Goal: Use online tool/utility: Utilize a website feature to perform a specific function

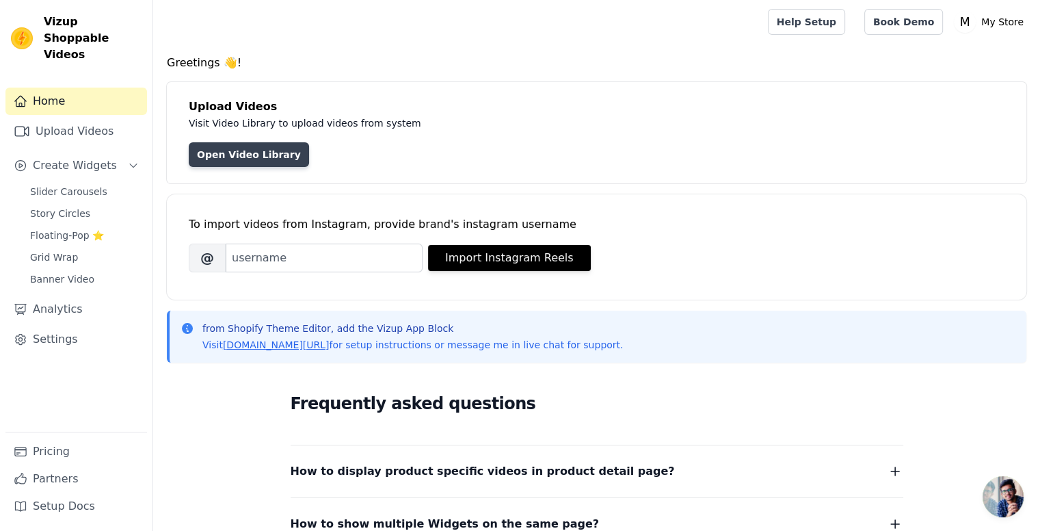
click at [252, 157] on link "Open Video Library" at bounding box center [249, 154] width 120 height 25
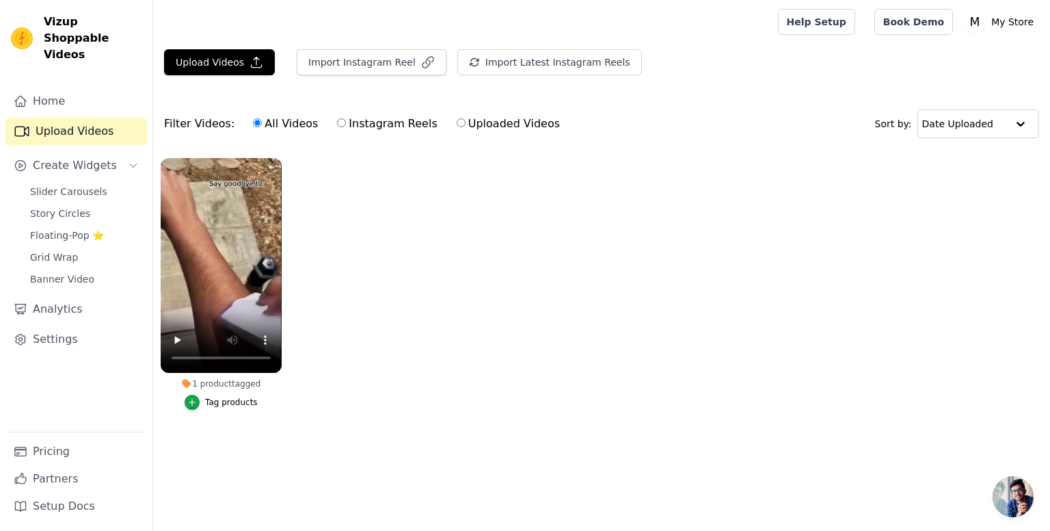
click at [456, 122] on label "Uploaded Videos" at bounding box center [508, 124] width 105 height 18
click at [457, 122] on input "Uploaded Videos" at bounding box center [461, 122] width 9 height 9
radio input "true"
click at [257, 58] on icon "button" at bounding box center [257, 62] width 14 height 14
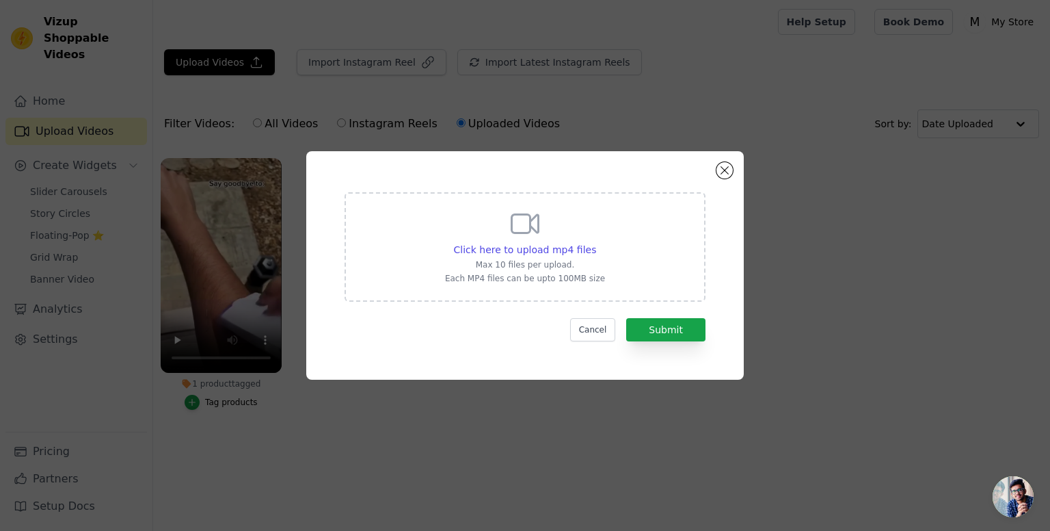
click at [538, 261] on p "Max 10 files per upload." at bounding box center [525, 264] width 160 height 11
click at [596, 243] on input "Click here to upload mp4 files Max 10 files per upload. Each MP4 files can be u…" at bounding box center [596, 242] width 1 height 1
type input "C:\fakepath\SilkyTouch Facial Hair Remover – Painless & Portable_0 ugc video.mp4"
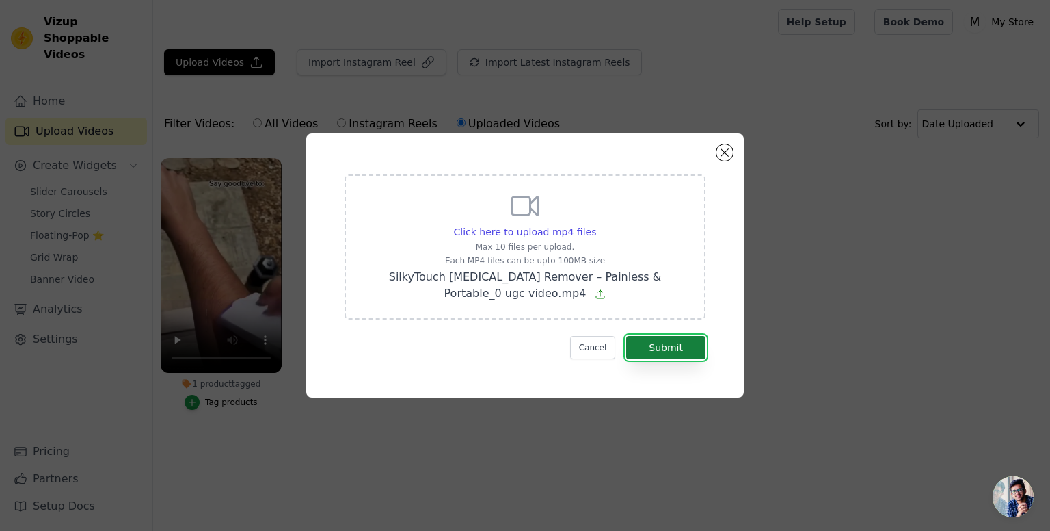
click at [676, 352] on button "Submit" at bounding box center [665, 347] width 79 height 23
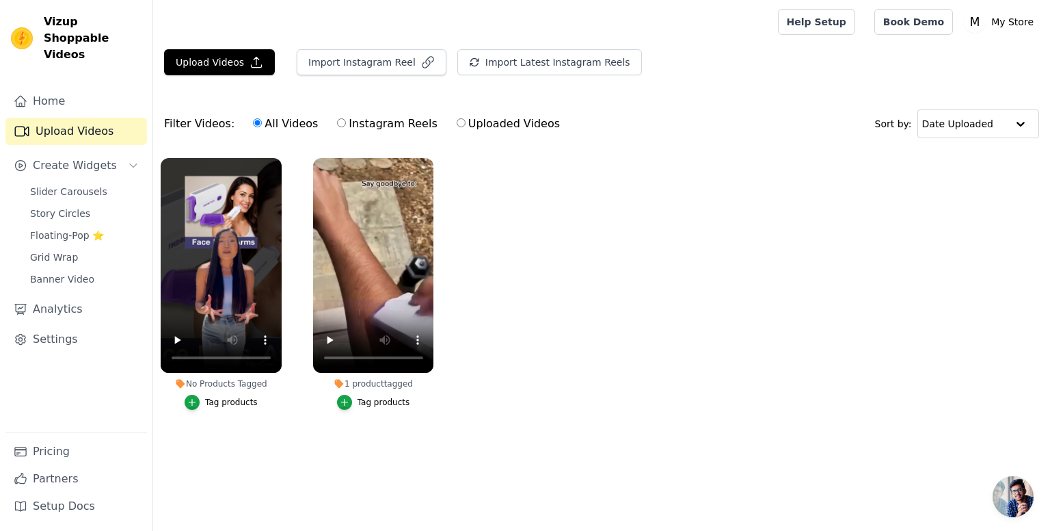
click at [235, 403] on div "Tag products" at bounding box center [231, 402] width 53 height 11
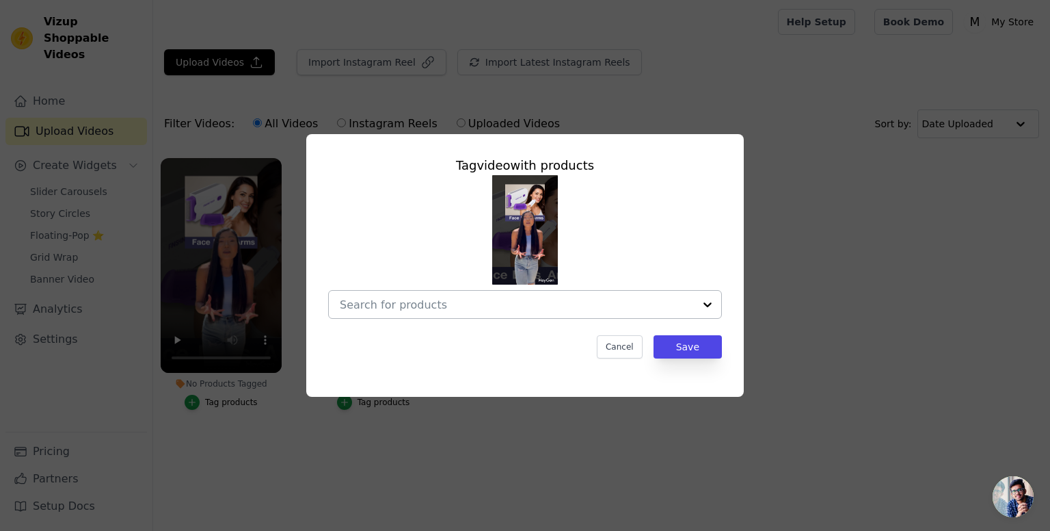
click at [455, 313] on div at bounding box center [517, 304] width 354 height 27
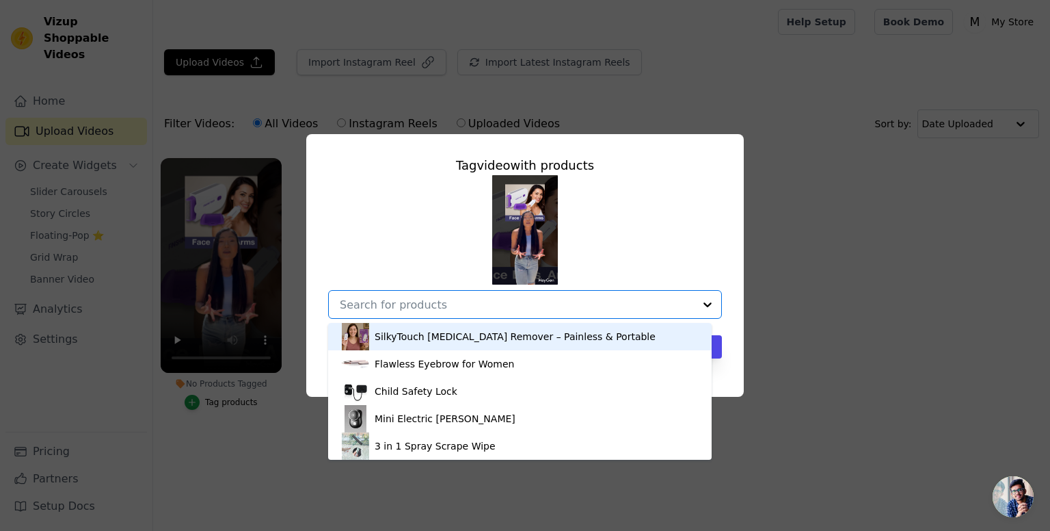
click at [445, 334] on div "SilkyTouch Facial Hair Remover – Painless & Portable" at bounding box center [515, 337] width 281 height 14
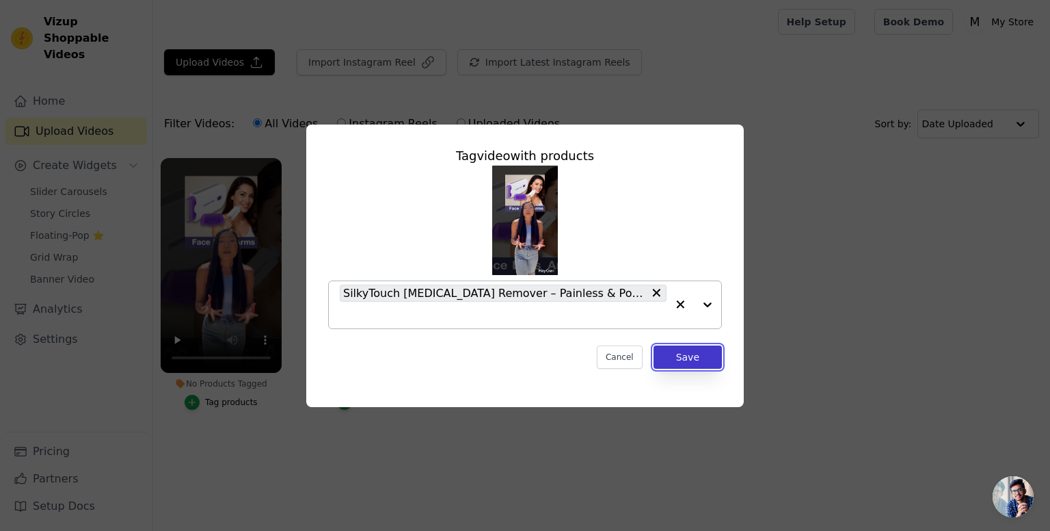
click at [678, 346] on button "Save" at bounding box center [688, 356] width 68 height 23
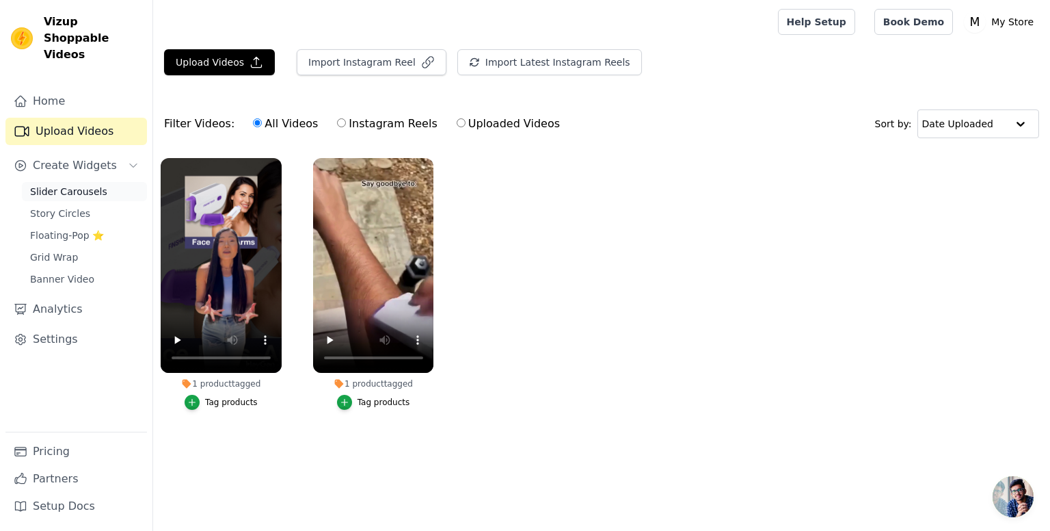
click at [83, 185] on span "Slider Carousels" at bounding box center [68, 192] width 77 height 14
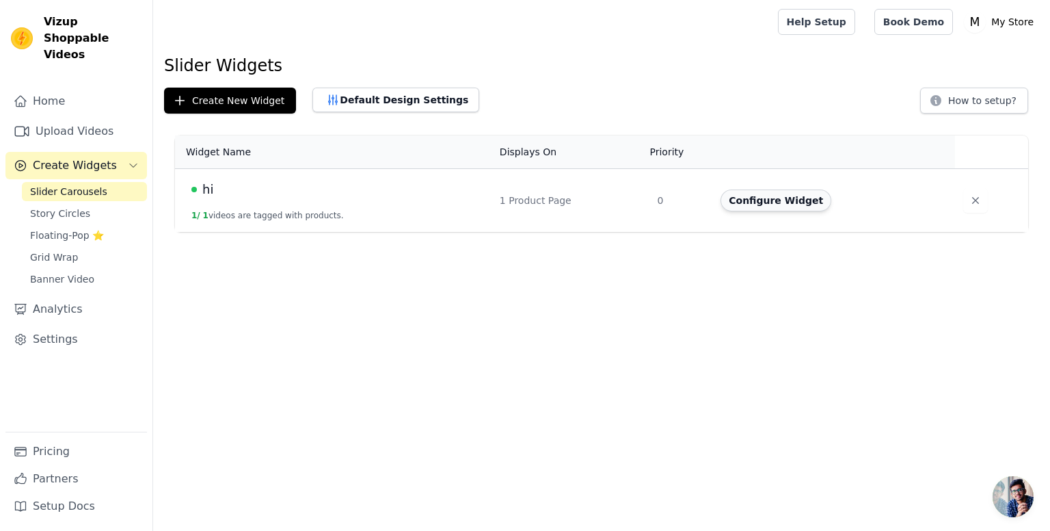
click at [769, 203] on button "Configure Widget" at bounding box center [776, 200] width 111 height 22
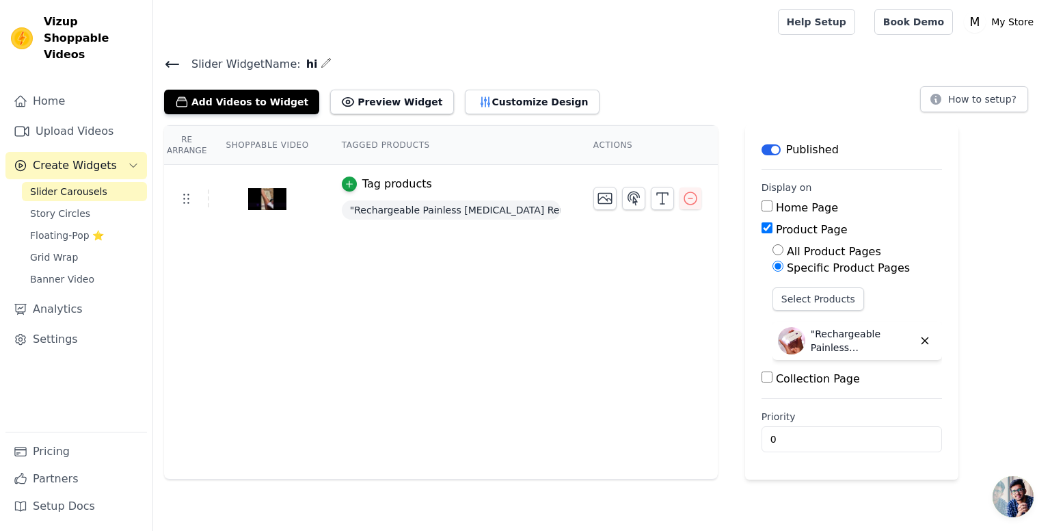
click at [776, 375] on label "Collection Page" at bounding box center [818, 378] width 84 height 13
click at [766, 375] on input "Collection Page" at bounding box center [767, 376] width 11 height 11
checkbox input "true"
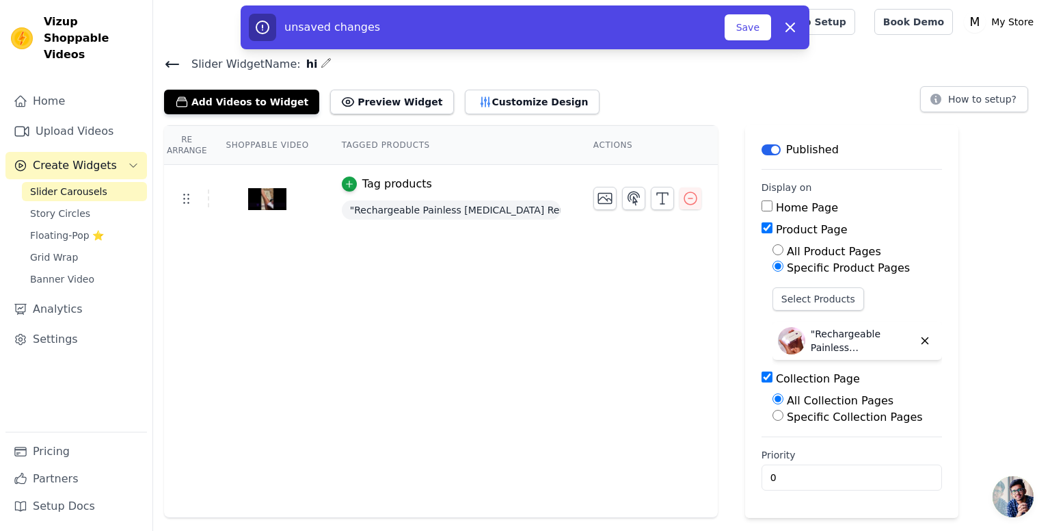
click at [773, 416] on input "Specific Collection Pages" at bounding box center [778, 415] width 11 height 11
radio input "true"
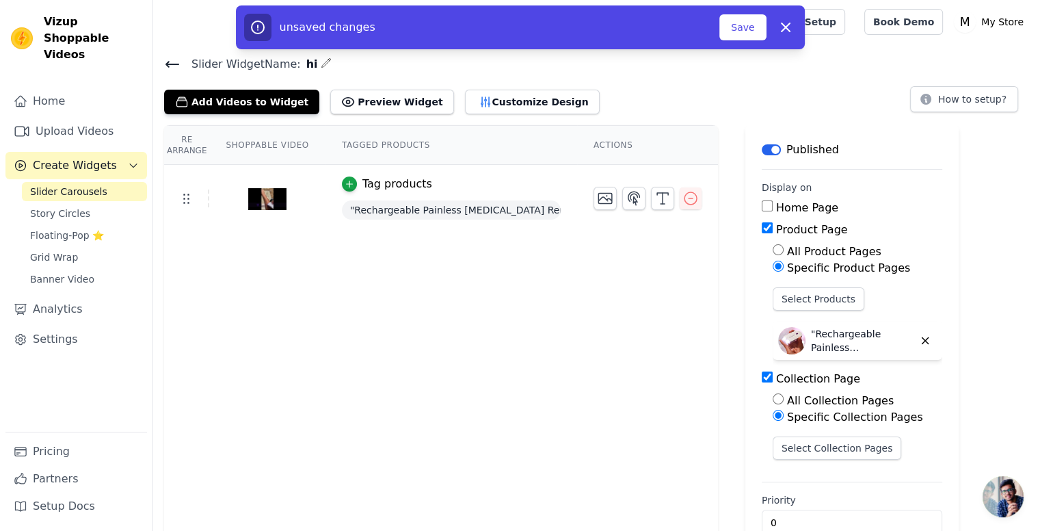
scroll to position [30, 0]
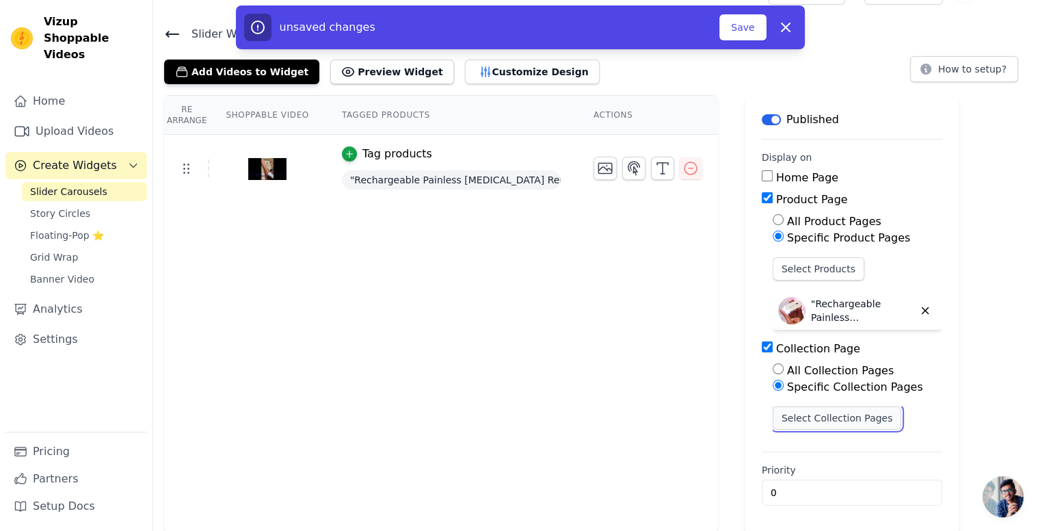
click at [819, 420] on button "Select Collection Pages" at bounding box center [837, 417] width 129 height 23
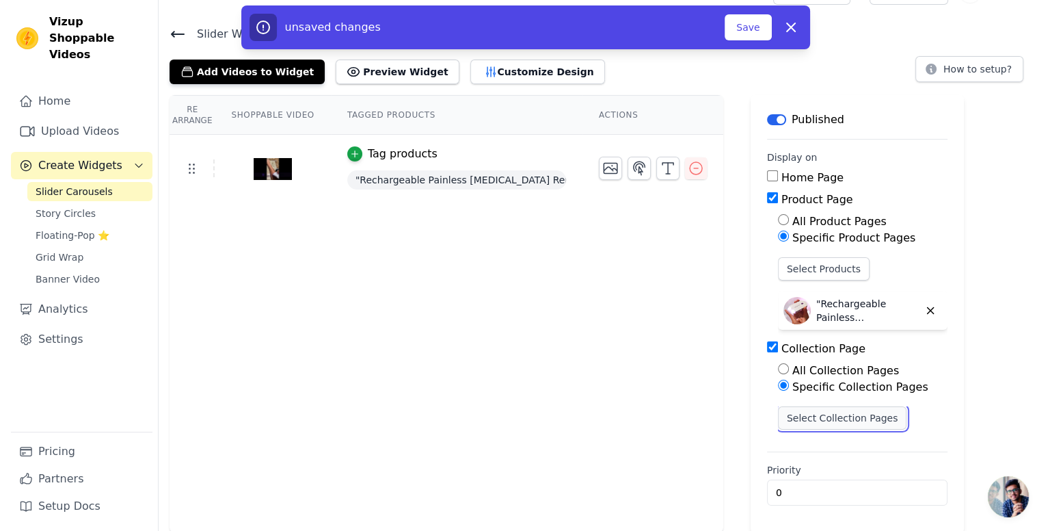
scroll to position [0, 0]
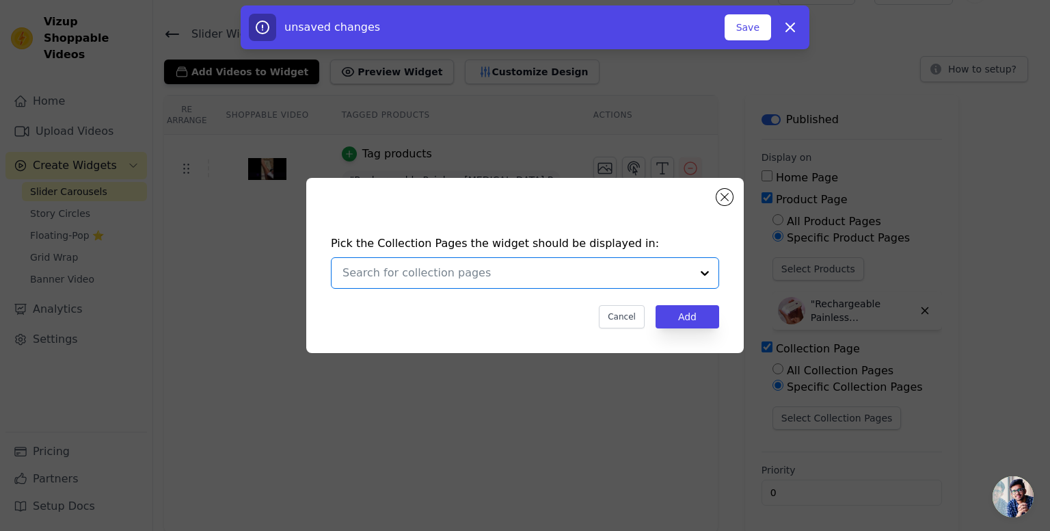
click at [575, 274] on input "text" at bounding box center [517, 273] width 349 height 16
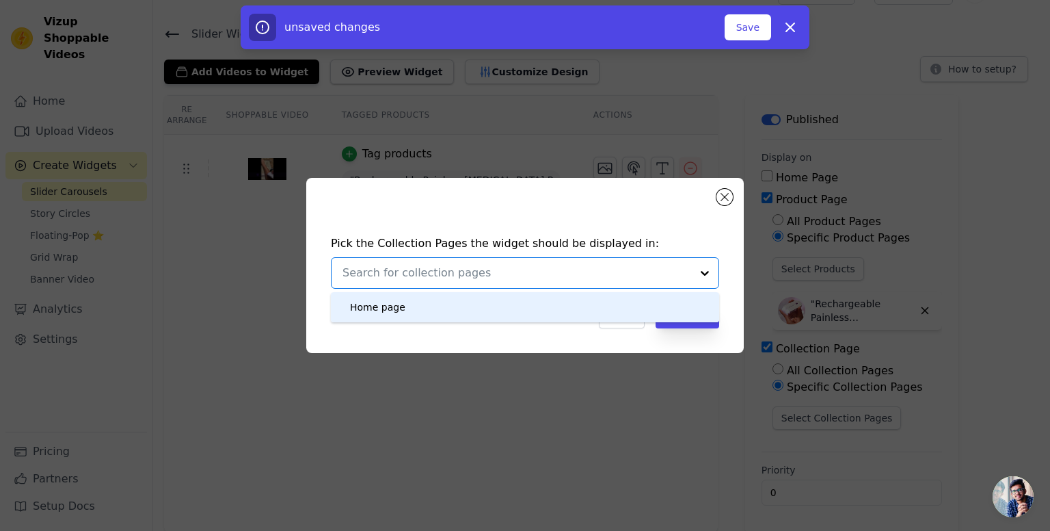
click at [499, 318] on div "Home page" at bounding box center [525, 307] width 361 height 30
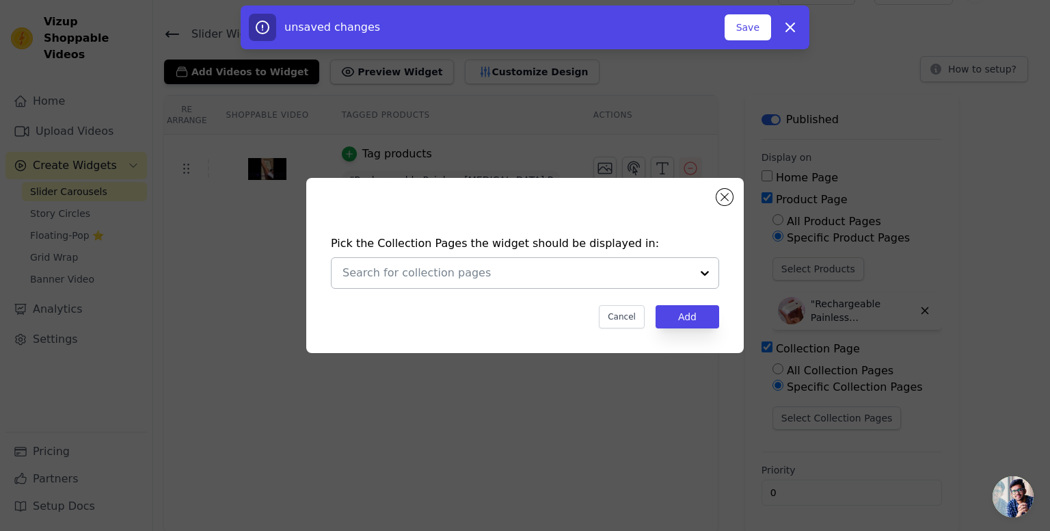
click at [700, 266] on div at bounding box center [704, 273] width 27 height 30
click at [721, 190] on button "Close modal" at bounding box center [725, 197] width 16 height 16
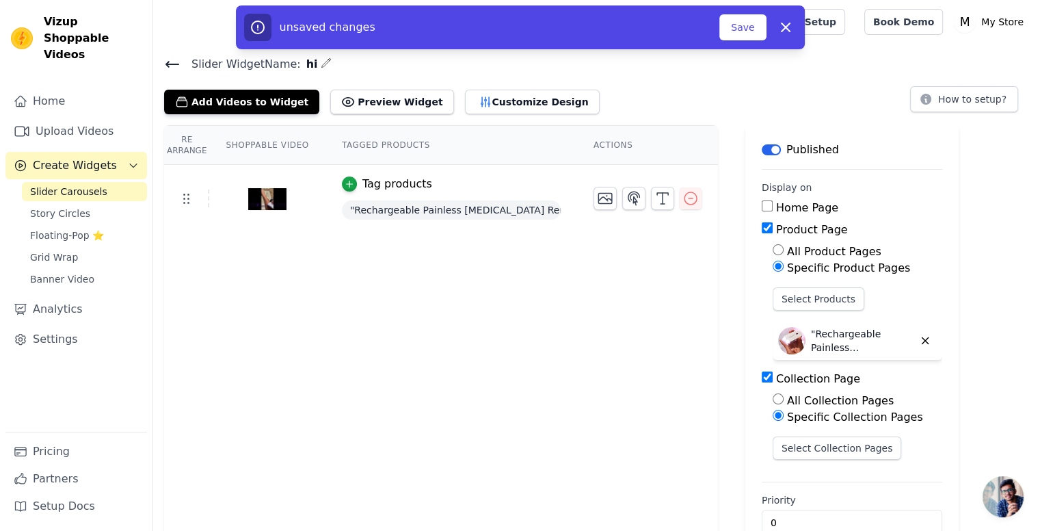
click at [254, 197] on img at bounding box center [267, 199] width 38 height 66
click at [345, 180] on icon "button" at bounding box center [350, 184] width 10 height 10
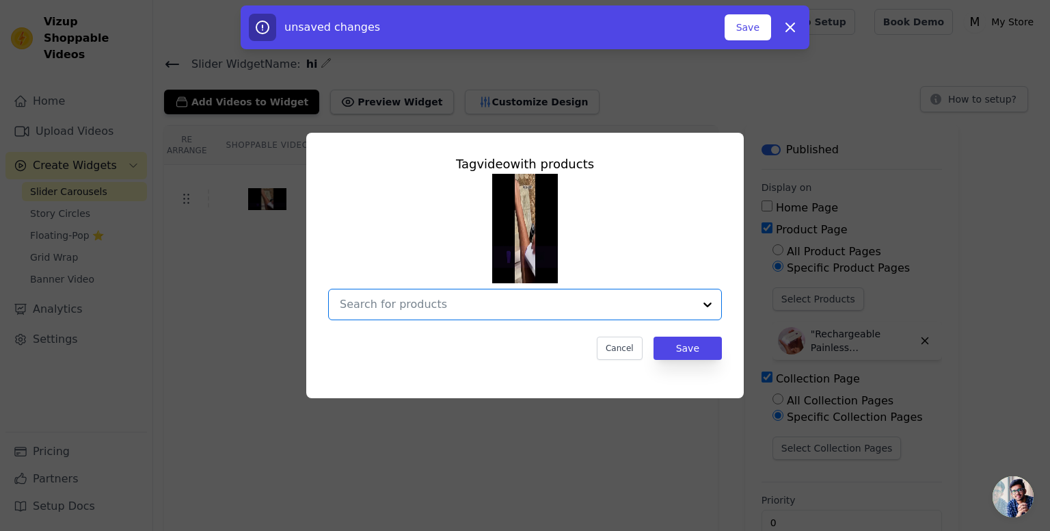
click at [684, 309] on input "text" at bounding box center [517, 304] width 354 height 16
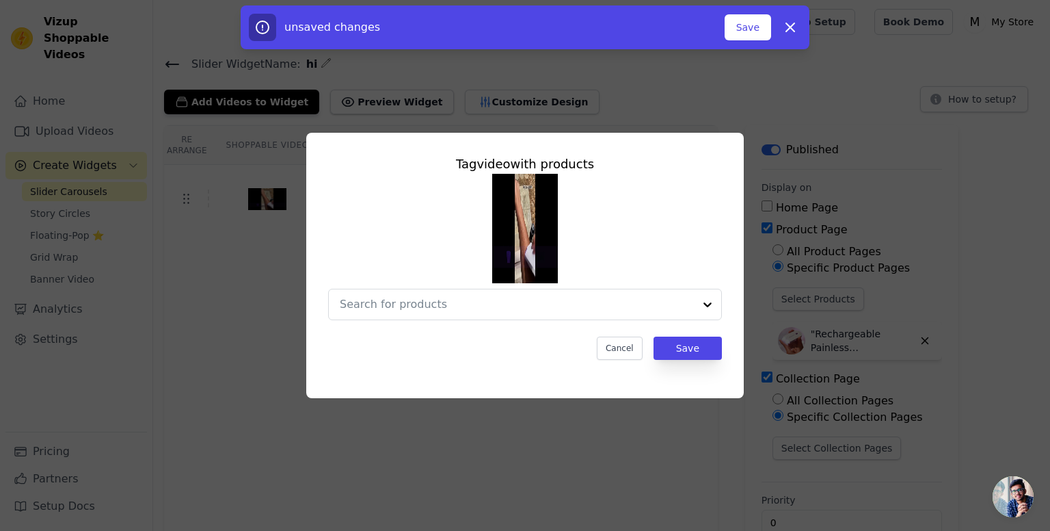
click at [540, 222] on img at bounding box center [525, 228] width 66 height 109
click at [700, 109] on div "Tag video with products Cancel Save" at bounding box center [525, 265] width 1050 height 531
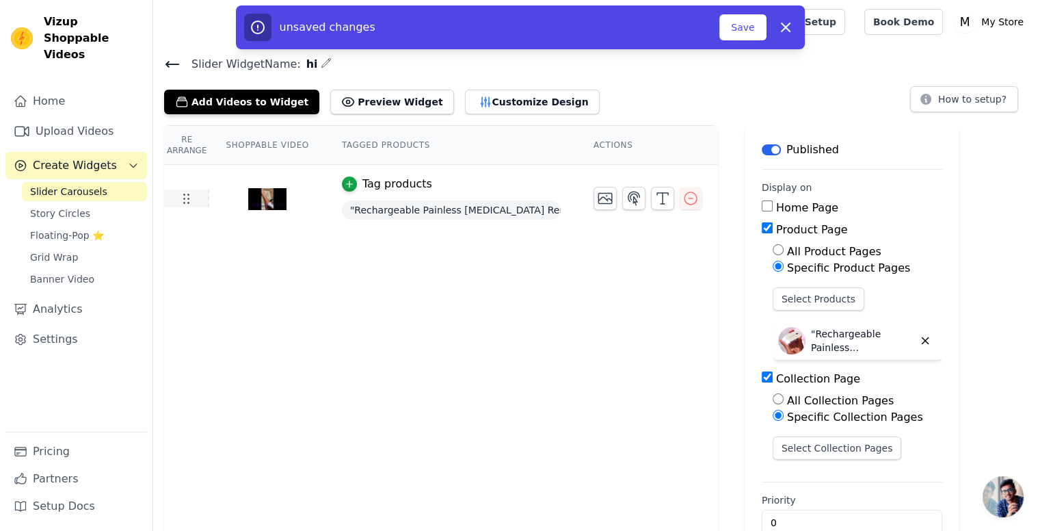
click at [191, 200] on icon at bounding box center [186, 198] width 16 height 16
click at [685, 192] on icon "button" at bounding box center [691, 198] width 12 height 12
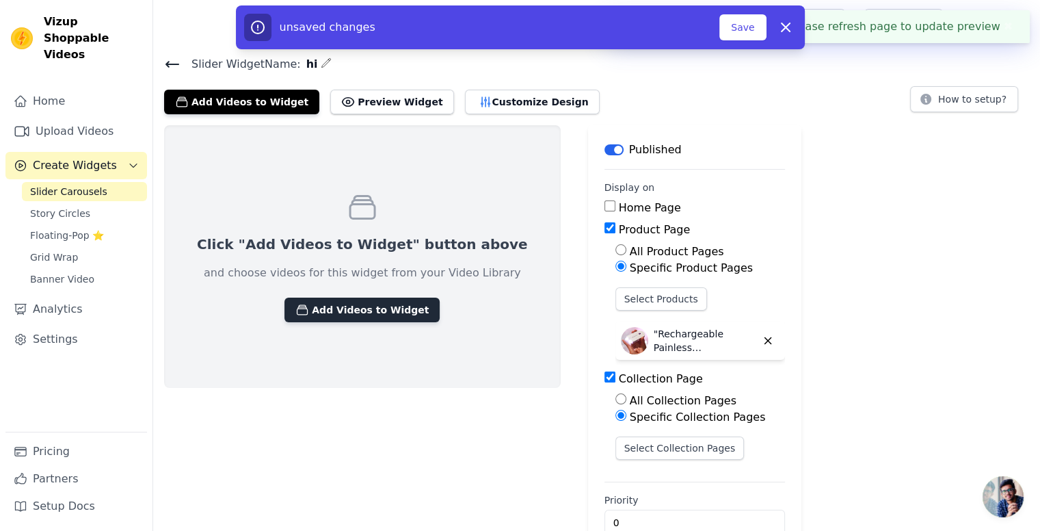
click at [328, 306] on button "Add Videos to Widget" at bounding box center [361, 309] width 155 height 25
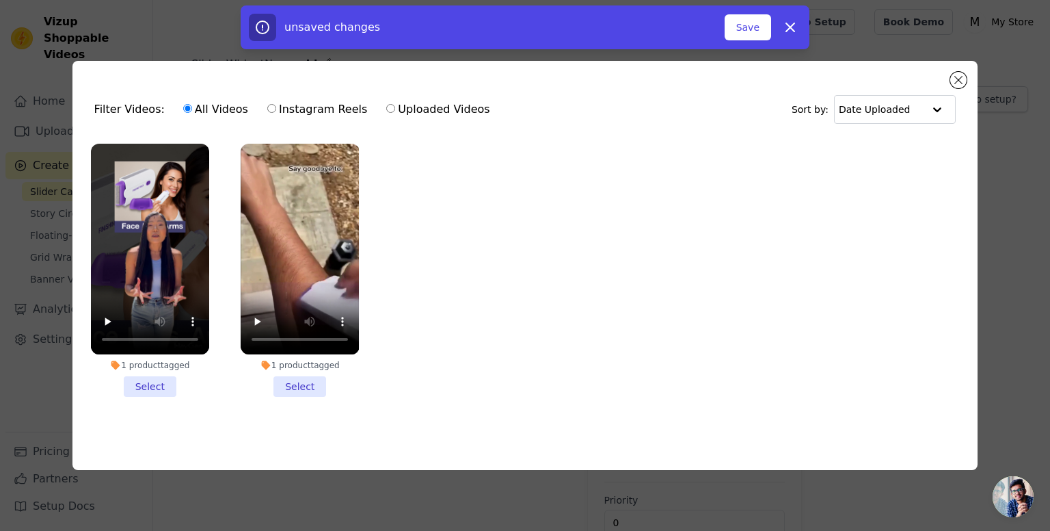
click at [156, 386] on li "1 product tagged Select" at bounding box center [150, 270] width 118 height 253
click at [0, 0] on input "1 product tagged Select" at bounding box center [0, 0] width 0 height 0
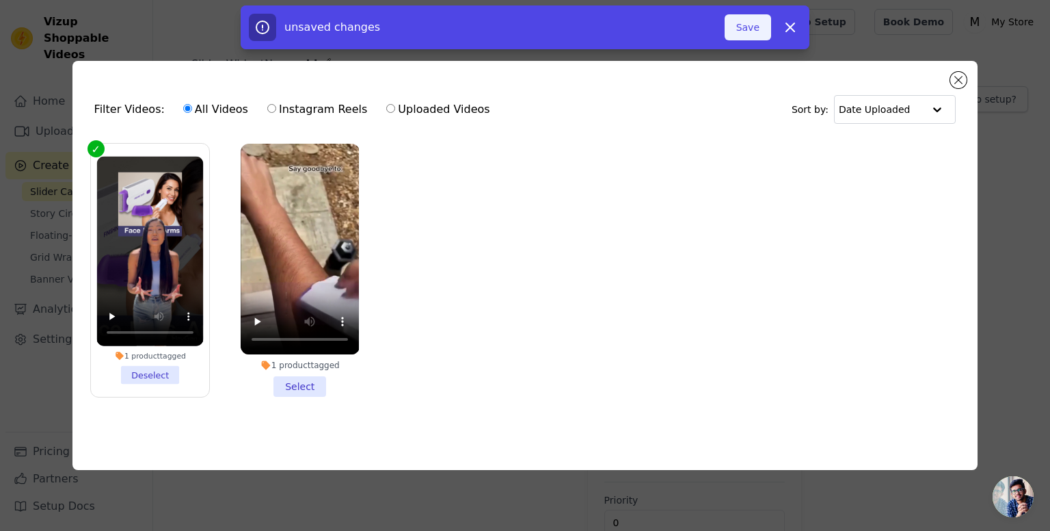
click at [752, 28] on button "Save" at bounding box center [748, 27] width 47 height 26
click at [782, 28] on icon at bounding box center [790, 27] width 16 height 16
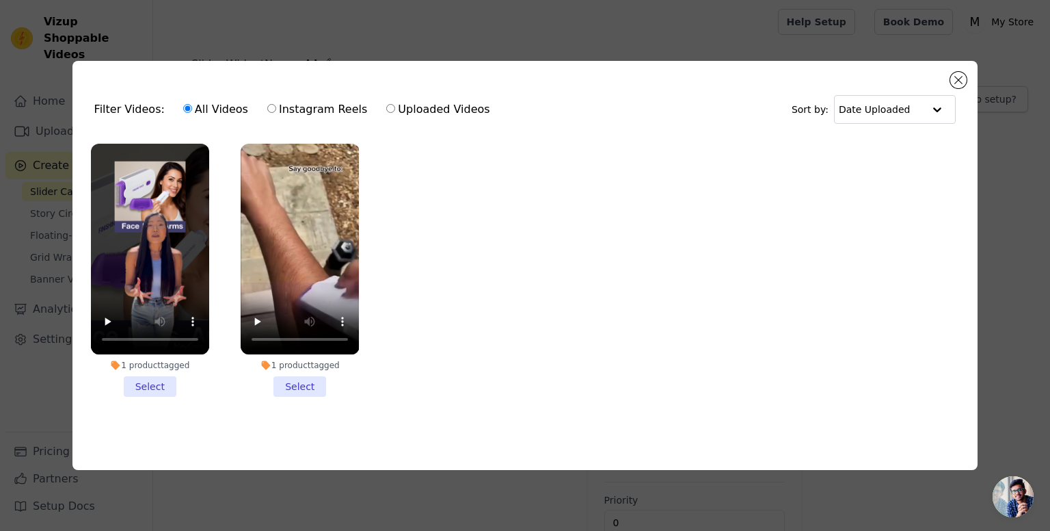
click at [148, 390] on li "1 product tagged Select" at bounding box center [150, 270] width 118 height 253
click at [0, 0] on input "1 product tagged Select" at bounding box center [0, 0] width 0 height 0
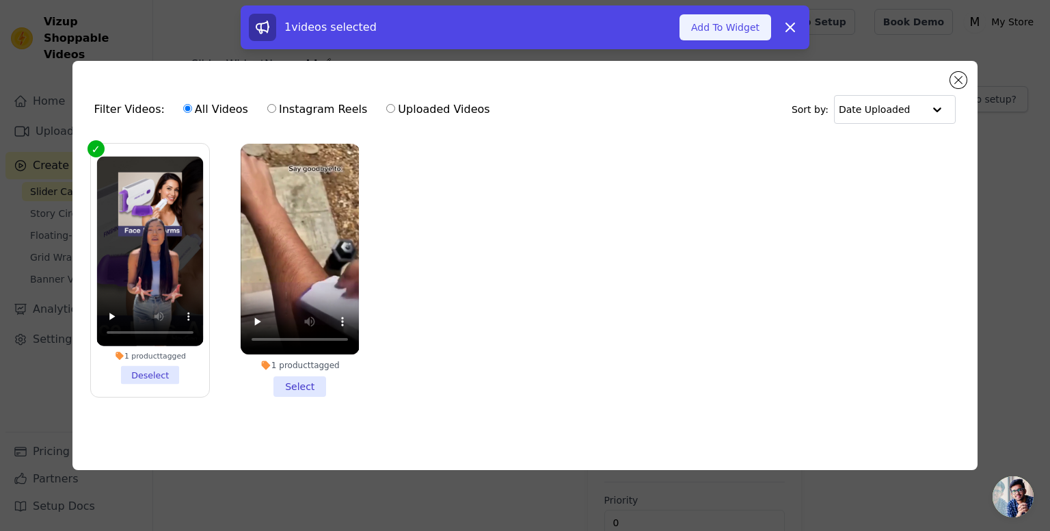
click at [719, 29] on button "Add To Widget" at bounding box center [726, 27] width 92 height 26
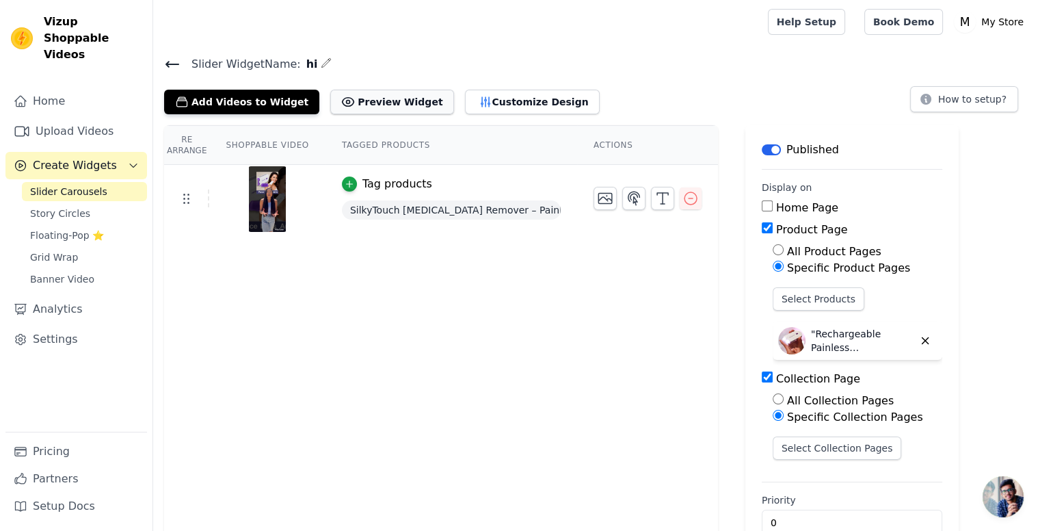
click at [356, 100] on button "Preview Widget" at bounding box center [391, 102] width 123 height 25
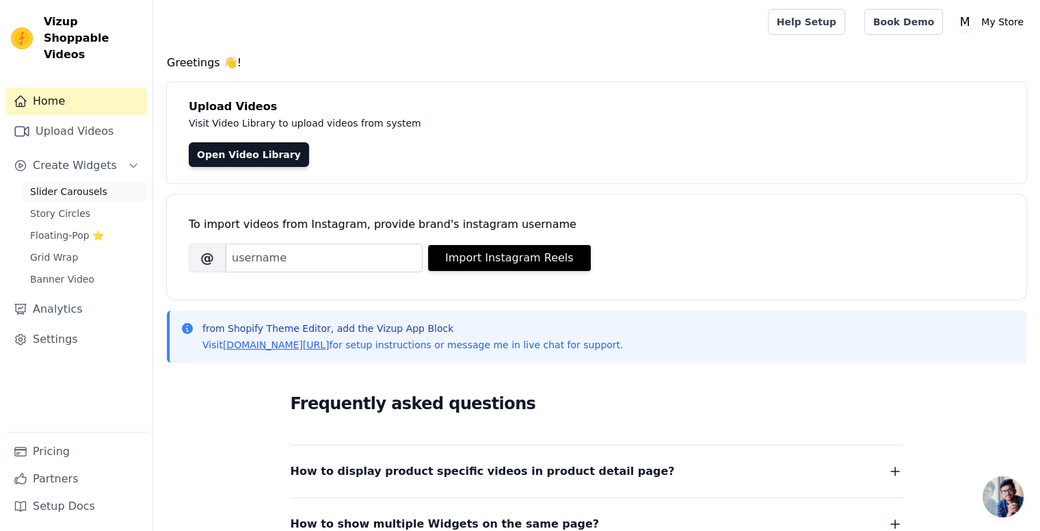
click at [83, 185] on span "Slider Carousels" at bounding box center [68, 192] width 77 height 14
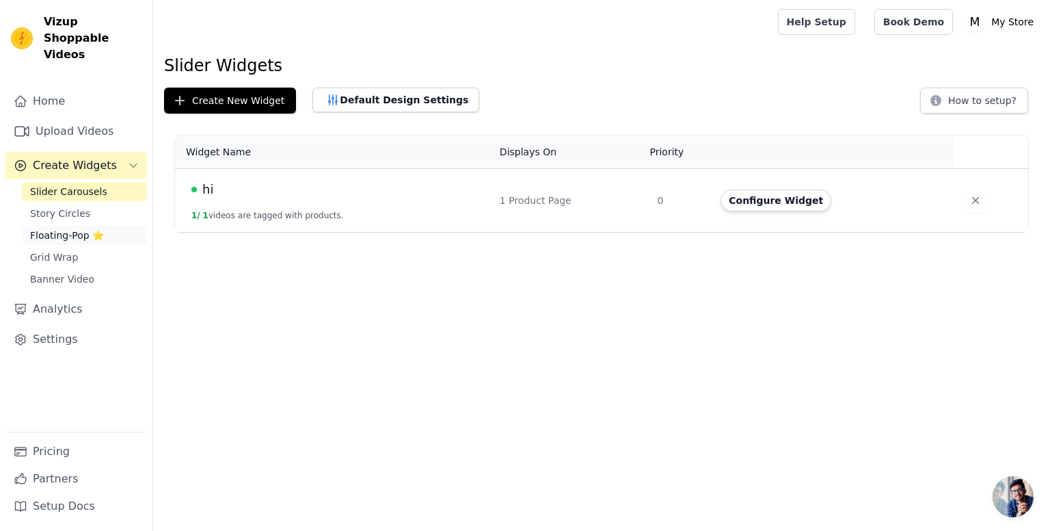
click at [66, 228] on span "Floating-Pop ⭐" at bounding box center [67, 235] width 74 height 14
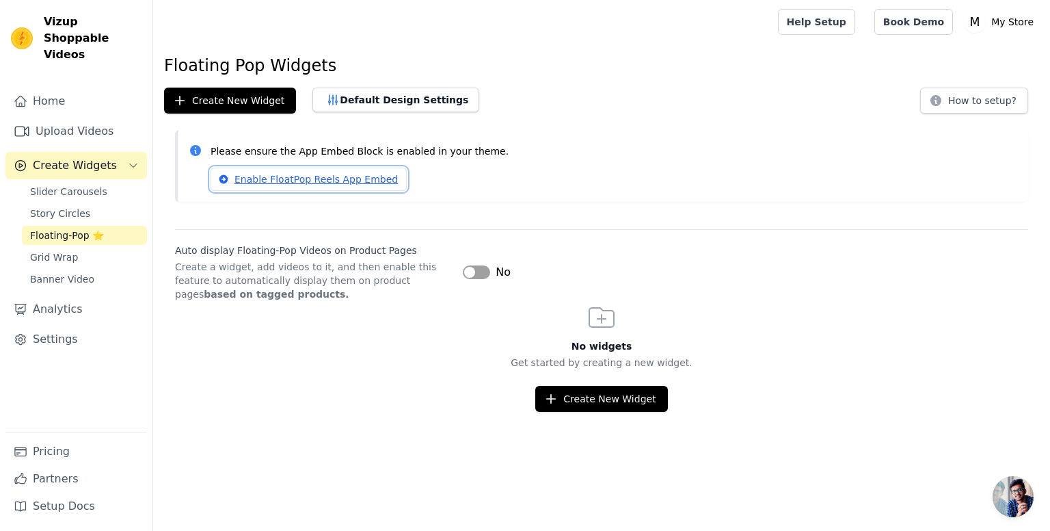
click at [304, 178] on link "Enable FloatPop Reels App Embed" at bounding box center [309, 179] width 196 height 23
